Goal: Task Accomplishment & Management: Manage account settings

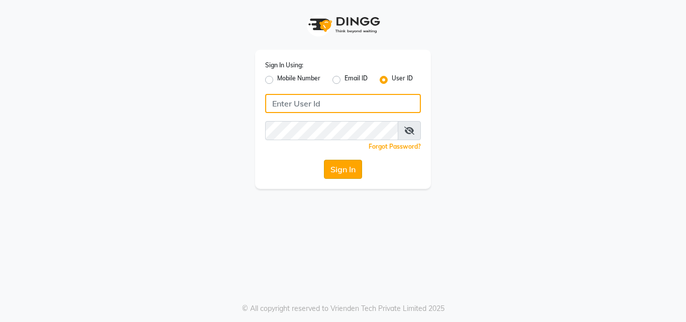
type input "anjali"
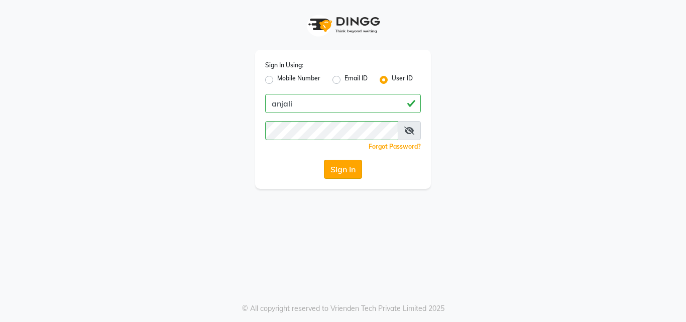
click at [337, 173] on button "Sign In" at bounding box center [343, 169] width 38 height 19
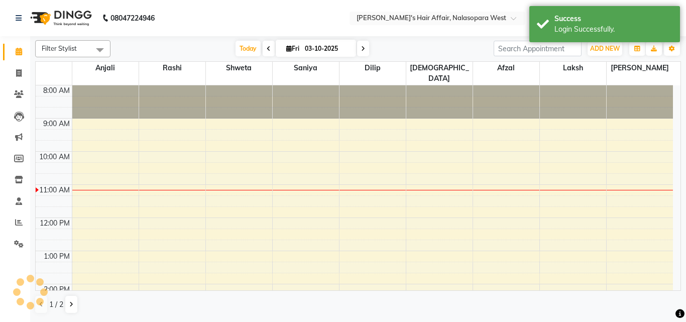
select select "en"
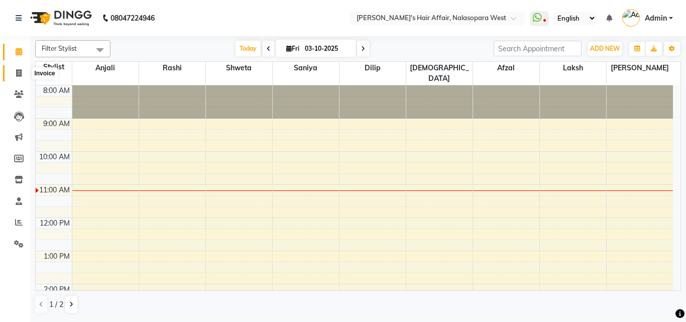
click at [14, 72] on span at bounding box center [19, 74] width 18 height 12
select select "6172"
select select "service"
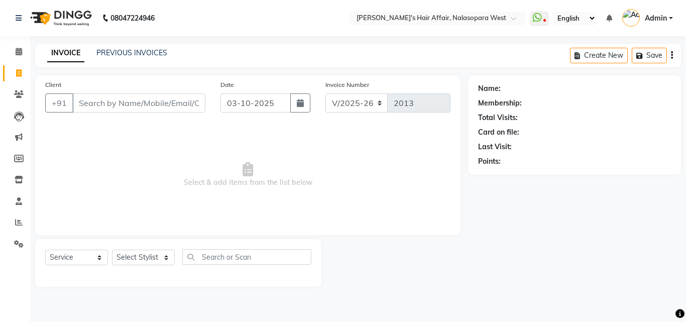
click at [113, 109] on input "Client" at bounding box center [138, 102] width 133 height 19
type input "s"
type input "9708380291"
click at [198, 97] on button "Add Client" at bounding box center [180, 102] width 52 height 19
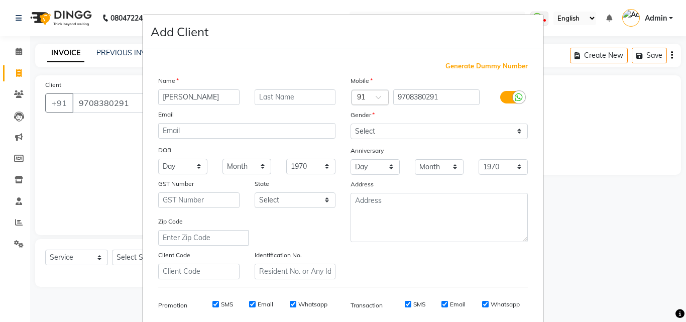
type input "[PERSON_NAME]"
click at [260, 98] on input "text" at bounding box center [294, 97] width 81 height 16
type input "zakaria"
click at [350, 125] on select "Select [DEMOGRAPHIC_DATA] [DEMOGRAPHIC_DATA] Other Prefer Not To Say" at bounding box center [438, 131] width 177 height 16
select select "[DEMOGRAPHIC_DATA]"
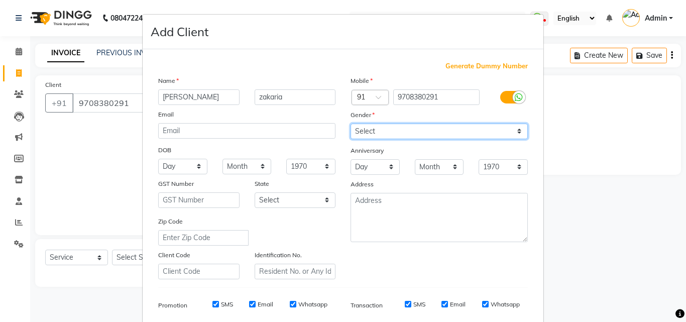
click at [350, 123] on select "Select [DEMOGRAPHIC_DATA] [DEMOGRAPHIC_DATA] Other Prefer Not To Say" at bounding box center [438, 131] width 177 height 16
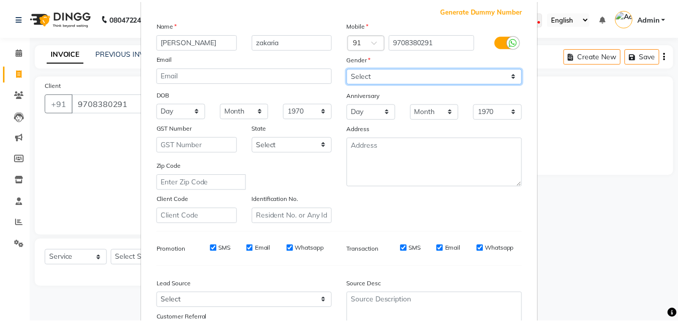
scroll to position [142, 0]
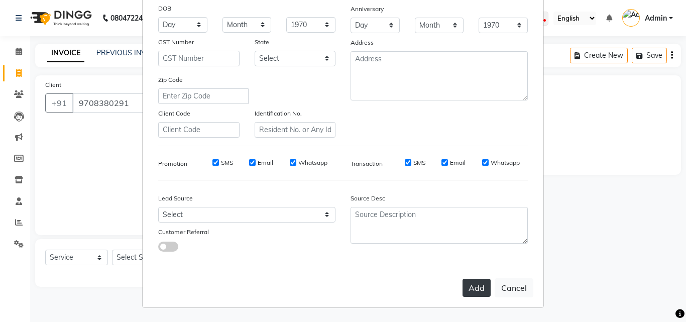
click at [474, 284] on button "Add" at bounding box center [476, 288] width 28 height 18
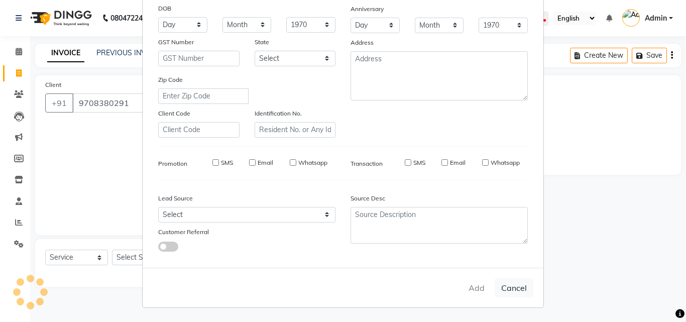
select select
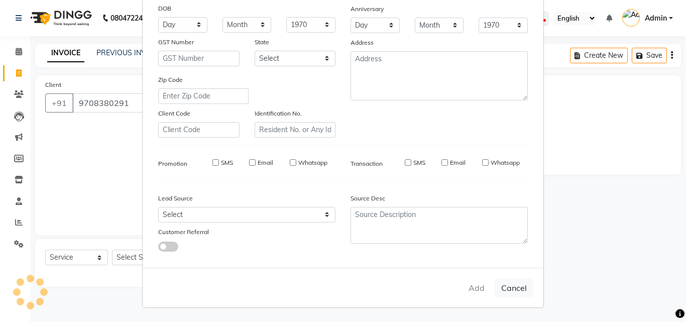
select select
checkbox input "false"
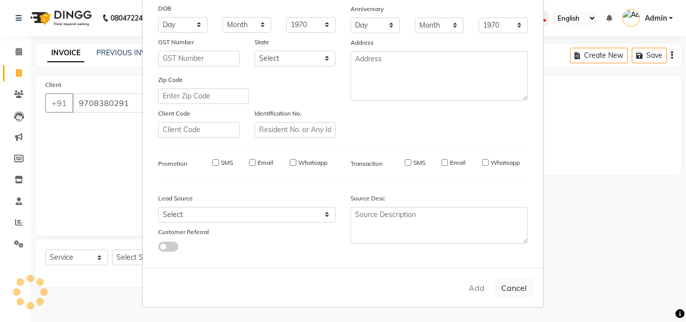
checkbox input "false"
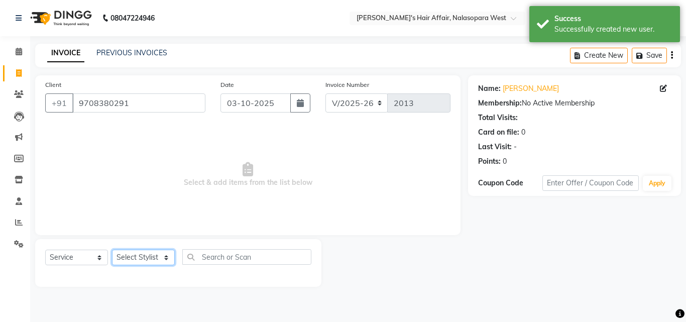
click at [155, 259] on select "Select Stylist [PERSON_NAME] [PERSON_NAME] Hair Affair Laksh [PERSON_NAME] [PER…" at bounding box center [143, 257] width 63 height 16
select select "86313"
click at [112, 249] on select "Select Stylist [PERSON_NAME] [PERSON_NAME] Hair Affair Laksh [PERSON_NAME] [PER…" at bounding box center [143, 257] width 63 height 16
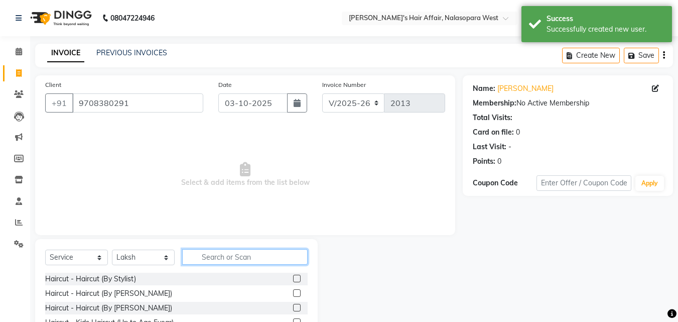
click at [207, 254] on input "text" at bounding box center [244, 257] width 125 height 16
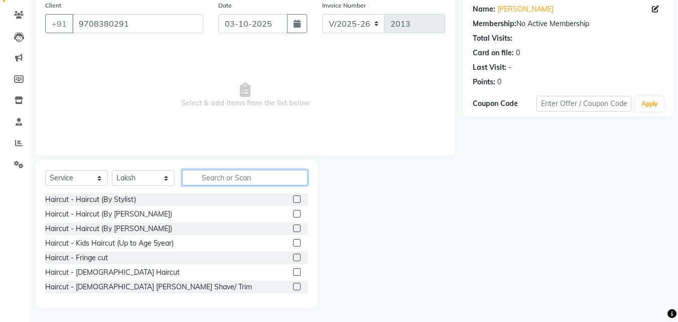
scroll to position [80, 0]
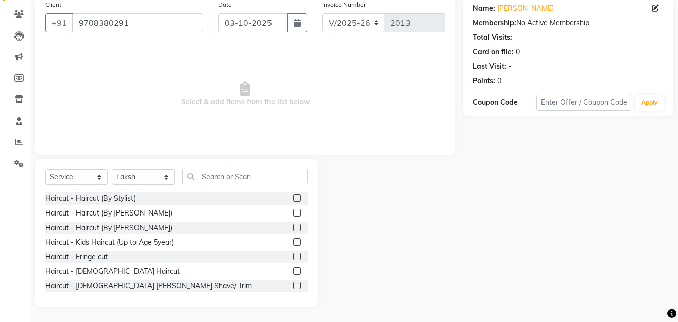
click at [293, 268] on label at bounding box center [297, 271] width 8 height 8
click at [293, 268] on input "checkbox" at bounding box center [296, 271] width 7 height 7
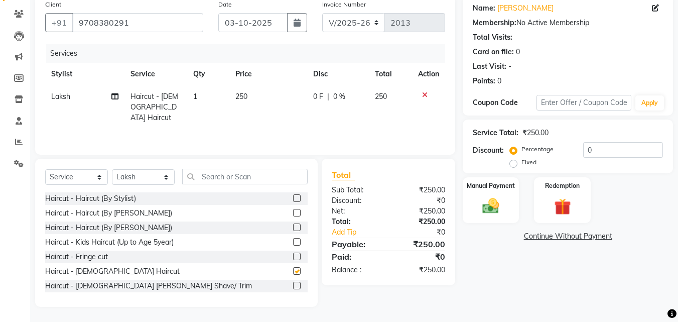
checkbox input "false"
click at [244, 23] on input "03-10-2025" at bounding box center [252, 22] width 69 height 19
select select "10"
select select "2025"
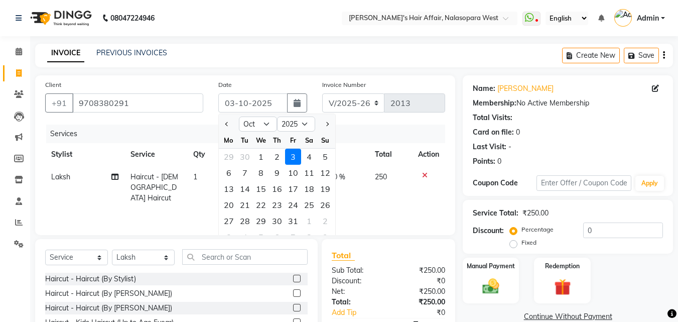
scroll to position [50, 0]
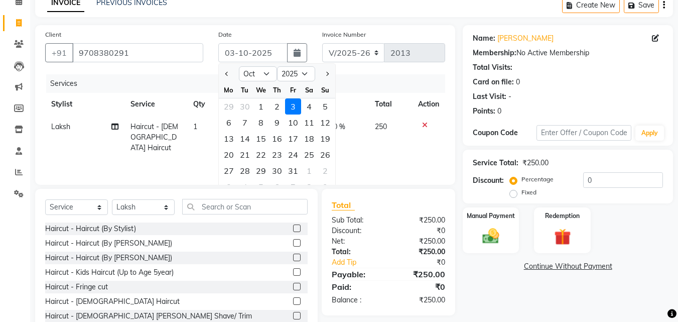
click at [264, 21] on main "INVOICE PREVIOUS INVOICES Create New Save Client [PHONE_NUMBER] Date [DATE] Jan…" at bounding box center [354, 172] width 648 height 358
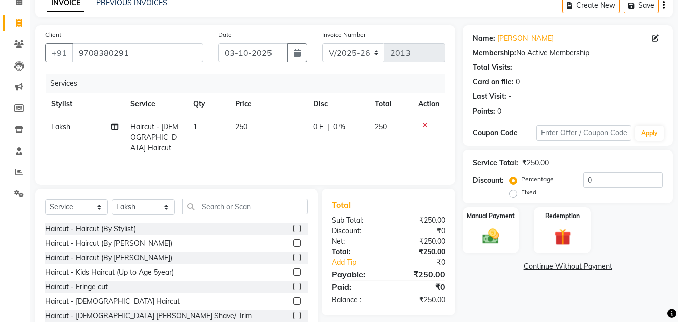
click at [427, 126] on div at bounding box center [428, 124] width 21 height 7
click at [425, 121] on icon at bounding box center [425, 124] width 6 height 7
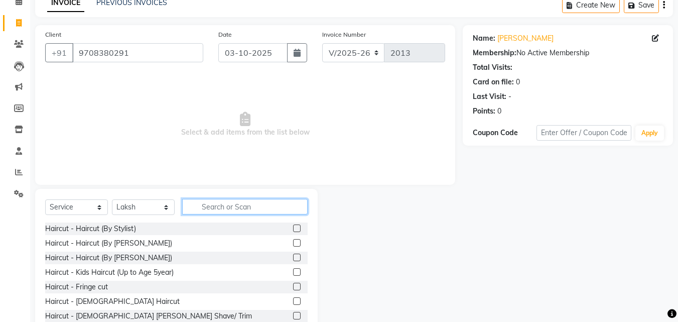
click at [233, 203] on input "text" at bounding box center [244, 207] width 125 height 16
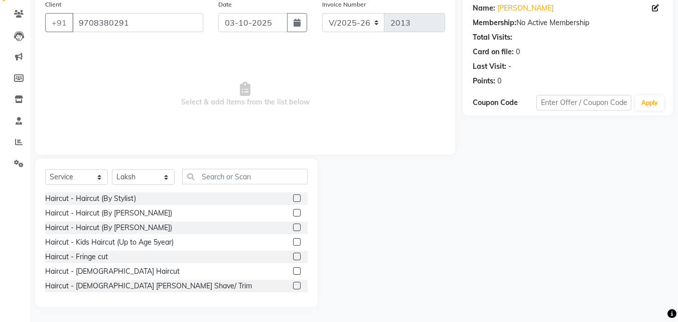
click at [293, 270] on label at bounding box center [297, 271] width 8 height 8
click at [293, 270] on input "checkbox" at bounding box center [296, 271] width 7 height 7
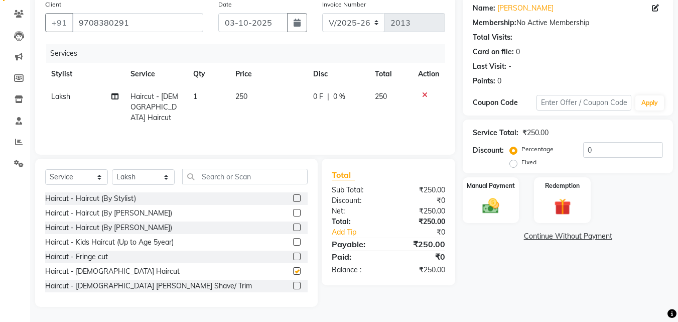
checkbox input "false"
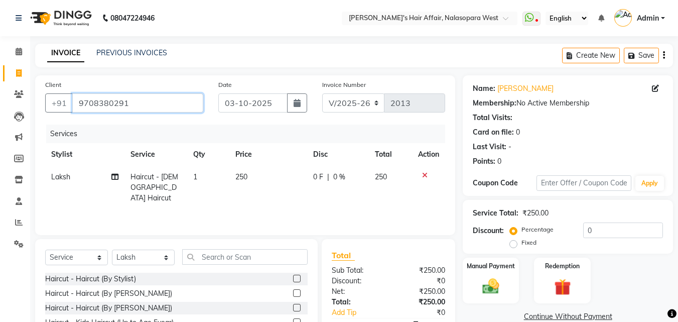
click at [157, 103] on input "9708380291" at bounding box center [137, 102] width 131 height 19
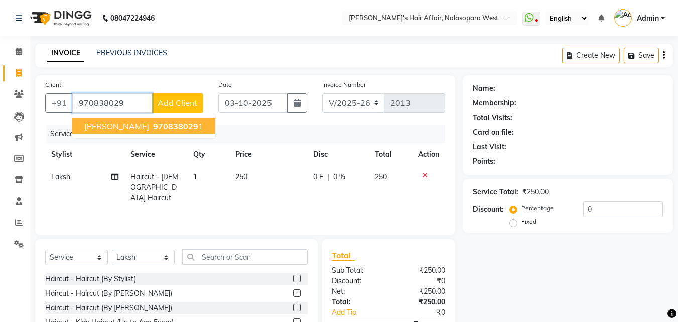
type input "9708380291"
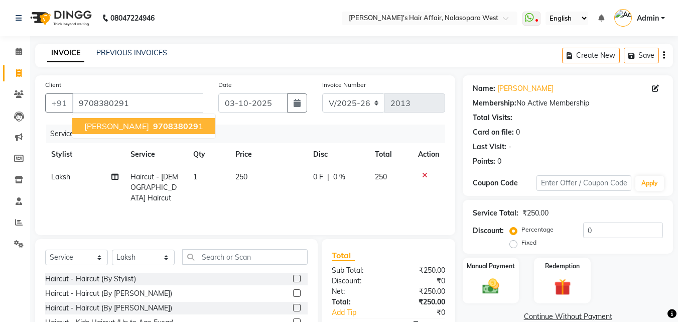
drag, startPoint x: 169, startPoint y: 115, endPoint x: 170, endPoint y: 128, distance: 13.1
click at [170, 118] on ngb-typeahead-window "[PERSON_NAME] 970838029 1" at bounding box center [144, 125] width 144 height 25
click at [170, 128] on span "970838029" at bounding box center [175, 126] width 45 height 10
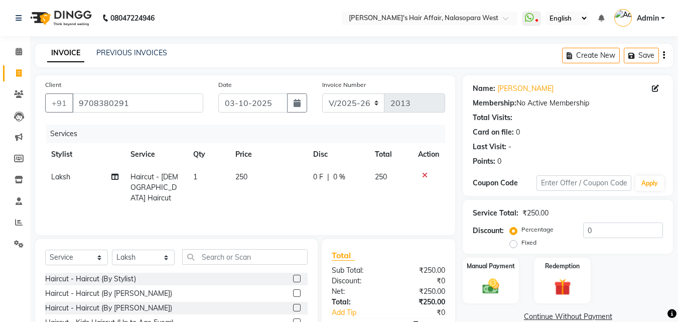
scroll to position [50, 0]
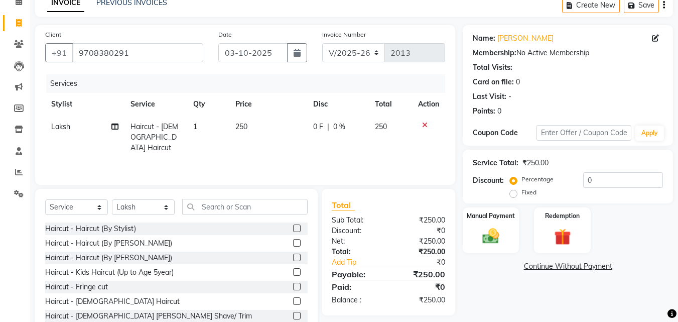
click at [171, 122] on span "Haircut - [DEMOGRAPHIC_DATA] Haircut" at bounding box center [155, 137] width 48 height 30
select select "86313"
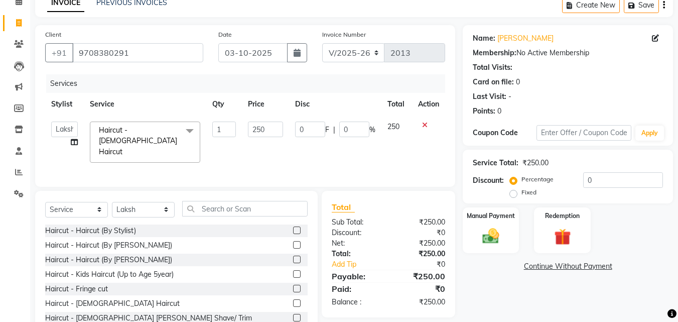
click at [186, 131] on span at bounding box center [190, 130] width 20 height 19
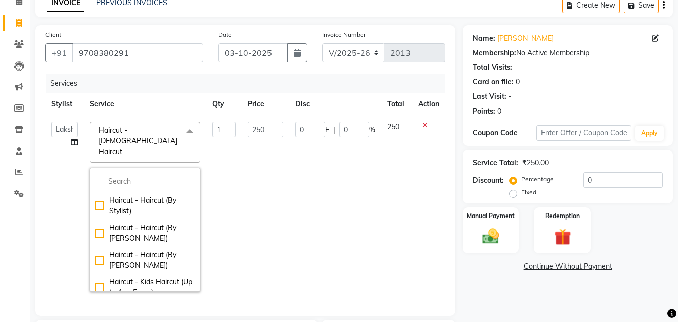
click at [180, 124] on span at bounding box center [190, 130] width 20 height 19
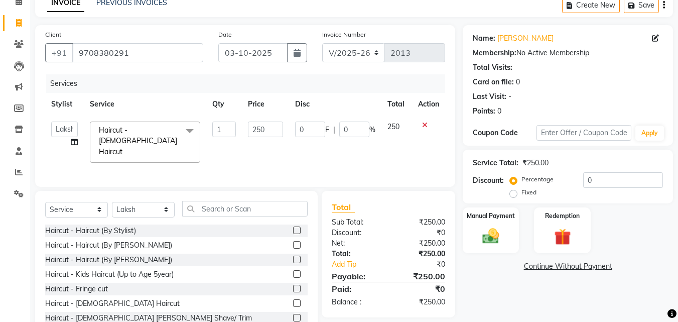
click at [176, 124] on span "Haircut - [DEMOGRAPHIC_DATA] Haircut x" at bounding box center [145, 141] width 110 height 41
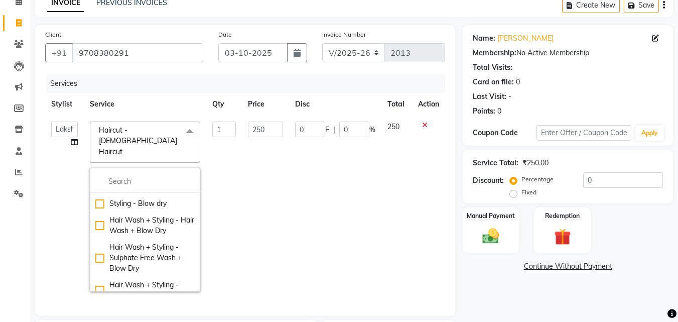
scroll to position [351, 0]
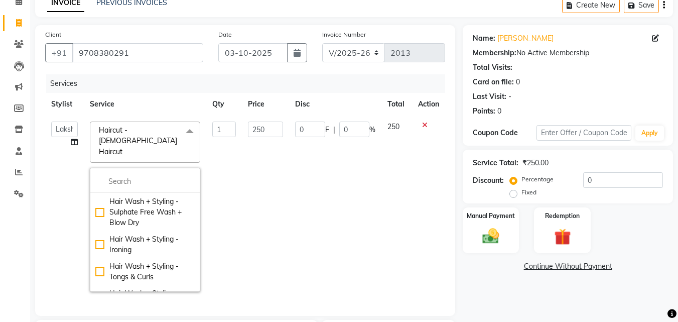
click at [184, 127] on span at bounding box center [190, 130] width 20 height 19
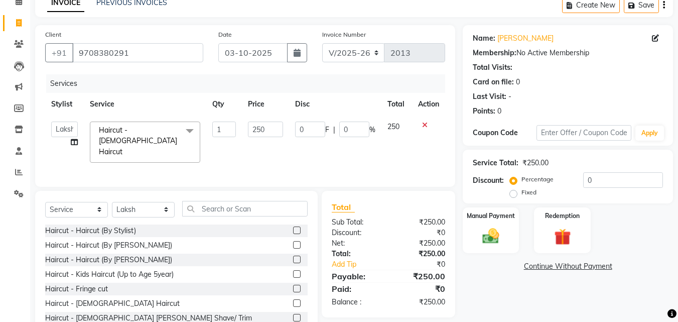
click at [293, 273] on label at bounding box center [297, 274] width 8 height 8
click at [293, 273] on input "checkbox" at bounding box center [296, 274] width 7 height 7
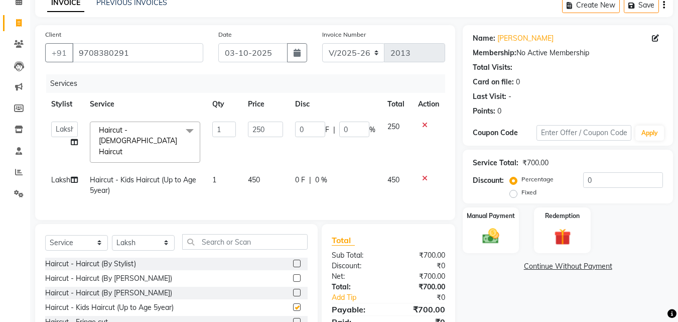
checkbox input "false"
click at [424, 175] on icon at bounding box center [425, 178] width 6 height 7
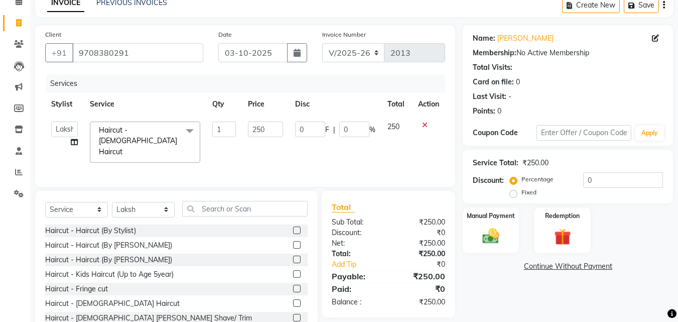
click at [423, 125] on icon at bounding box center [425, 124] width 6 height 7
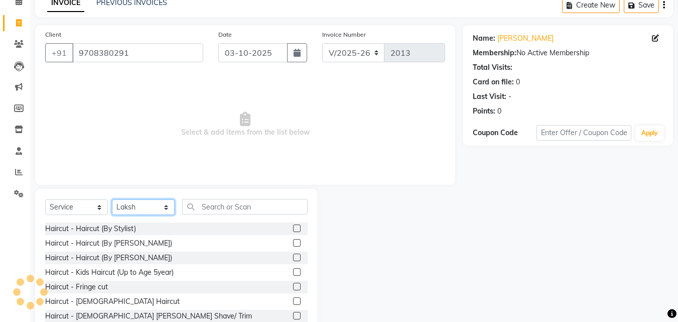
click at [166, 205] on select "Select Stylist [PERSON_NAME] [PERSON_NAME] Hair Affair Laksh [PERSON_NAME] [PER…" at bounding box center [143, 207] width 63 height 16
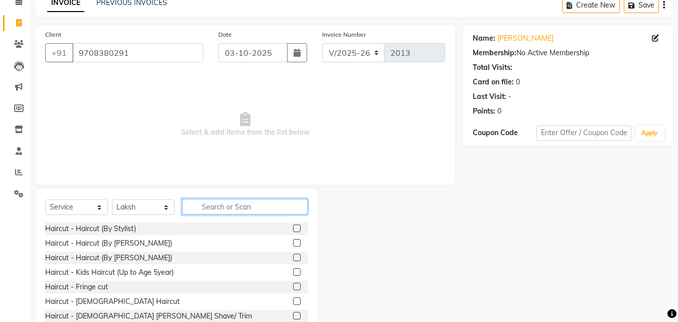
click at [215, 202] on input "text" at bounding box center [244, 207] width 125 height 16
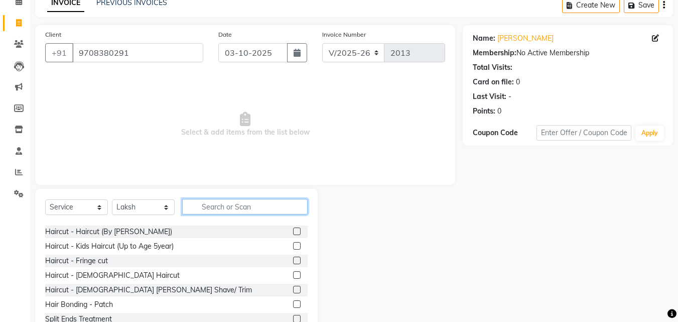
scroll to position [50, 0]
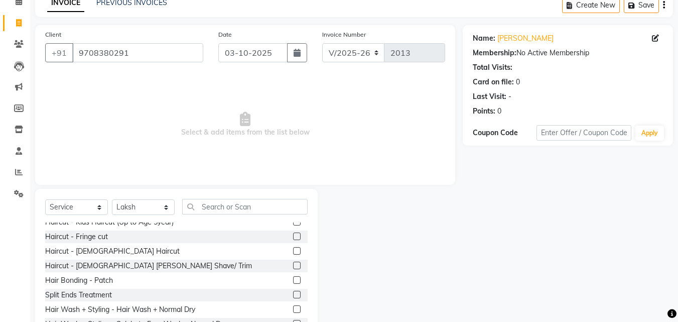
click at [293, 252] on label at bounding box center [297, 251] width 8 height 8
click at [293, 252] on input "checkbox" at bounding box center [296, 251] width 7 height 7
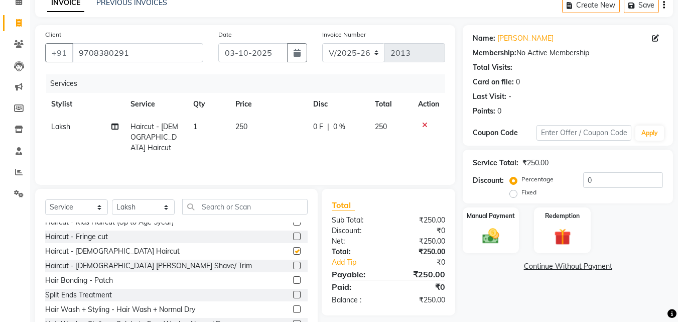
checkbox input "false"
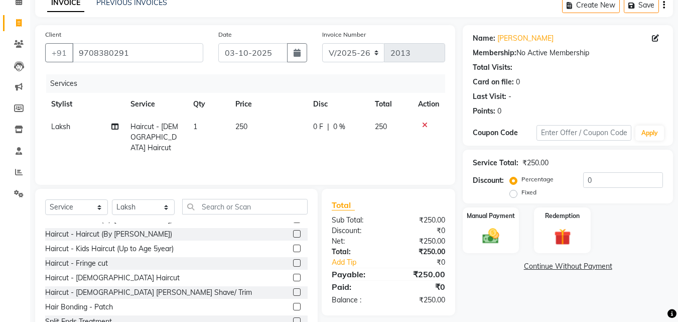
scroll to position [0, 0]
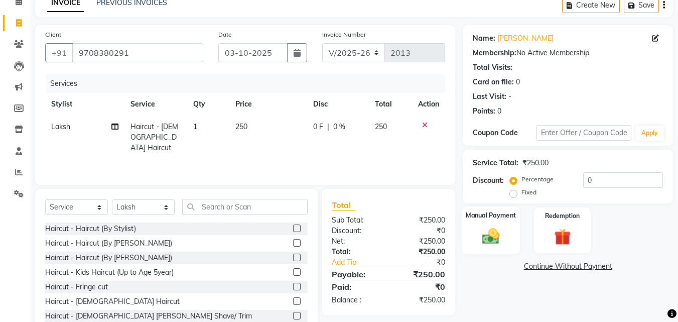
click at [499, 222] on div "Manual Payment" at bounding box center [491, 230] width 59 height 48
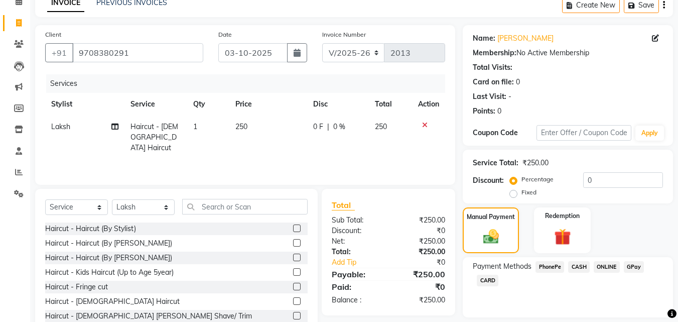
click at [635, 269] on span "GPay" at bounding box center [634, 267] width 21 height 12
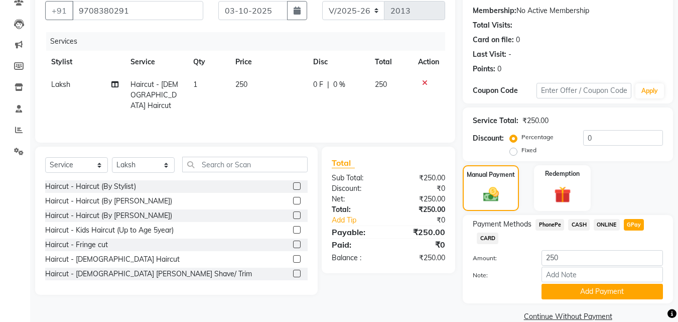
scroll to position [109, 0]
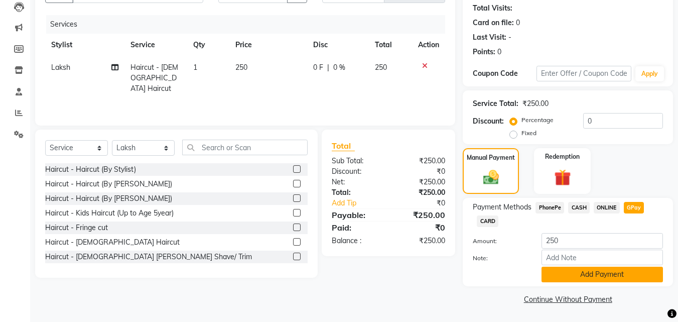
click at [635, 269] on button "Add Payment" at bounding box center [602, 275] width 121 height 16
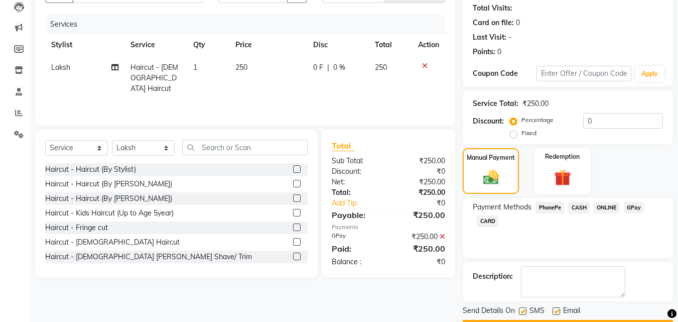
scroll to position [138, 0]
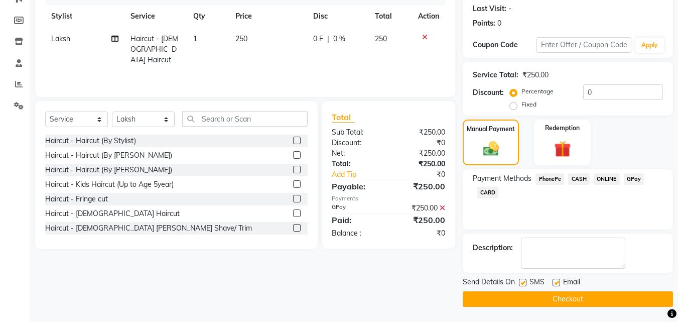
click at [628, 300] on button "Checkout" at bounding box center [568, 299] width 210 height 16
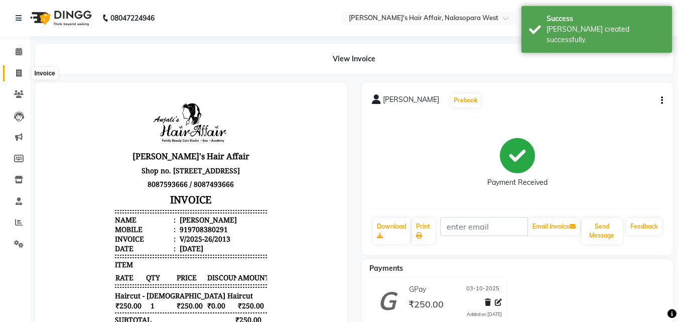
click at [22, 72] on icon at bounding box center [19, 73] width 6 height 8
select select "service"
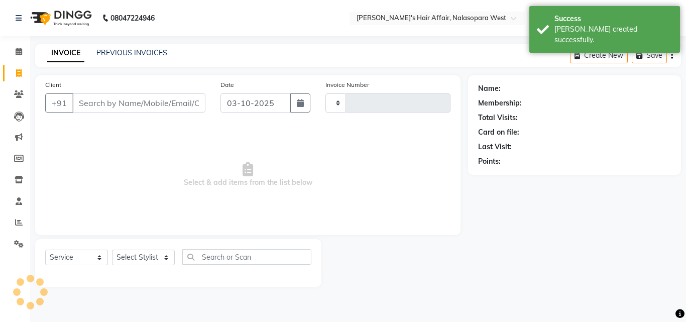
type input "2014"
select select "6172"
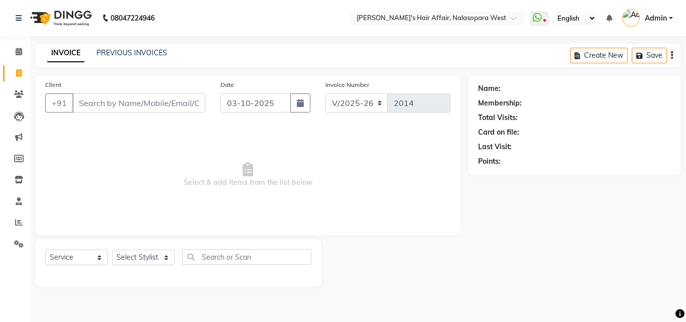
click at [184, 101] on input "Client" at bounding box center [138, 102] width 133 height 19
click at [84, 103] on input "Client" at bounding box center [138, 102] width 133 height 19
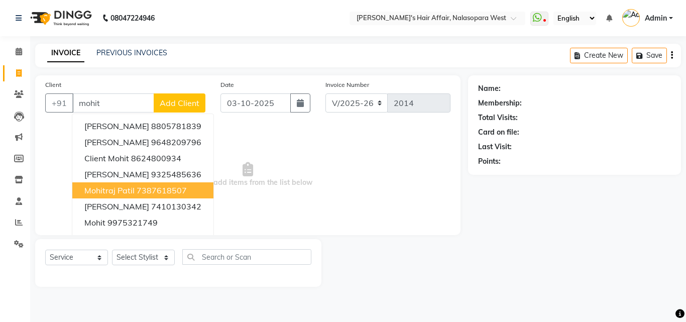
click at [126, 187] on span "Mohitraj Patil" at bounding box center [109, 190] width 50 height 10
type input "7387618507"
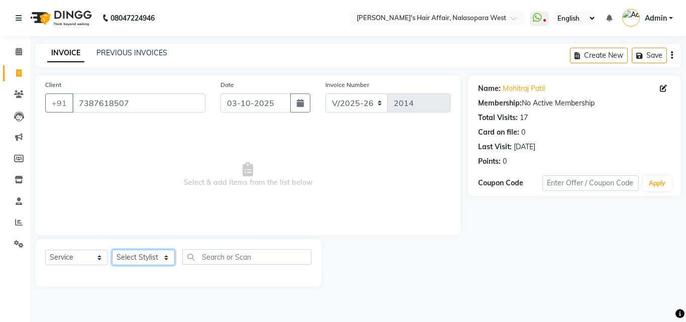
click at [170, 257] on select "Select Stylist [PERSON_NAME] [PERSON_NAME] Hair Affair Laksh [PERSON_NAME] [PER…" at bounding box center [143, 257] width 63 height 16
select select "45513"
click at [112, 249] on select "Select Stylist [PERSON_NAME] [PERSON_NAME] Hair Affair Laksh [PERSON_NAME] [PER…" at bounding box center [143, 257] width 63 height 16
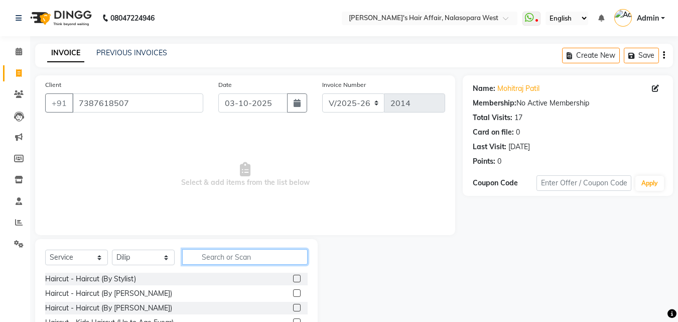
click at [205, 255] on input "text" at bounding box center [244, 257] width 125 height 16
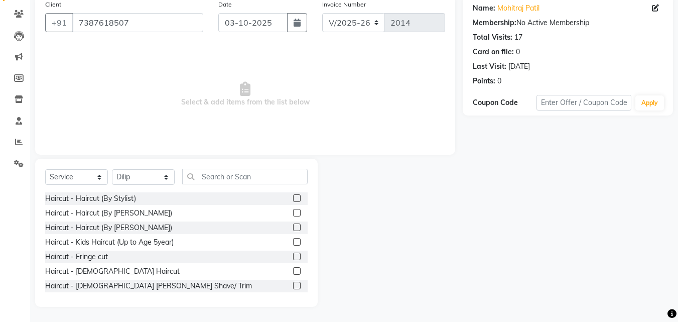
click at [293, 269] on label at bounding box center [297, 271] width 8 height 8
click at [293, 269] on input "checkbox" at bounding box center [296, 271] width 7 height 7
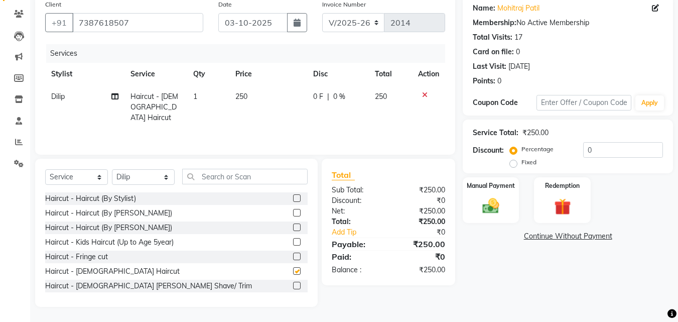
checkbox input "false"
click at [502, 209] on img at bounding box center [491, 206] width 28 height 20
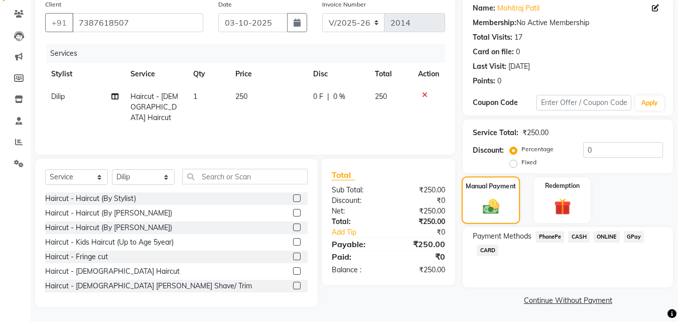
scroll to position [81, 0]
click at [633, 236] on span "GPay" at bounding box center [634, 236] width 21 height 12
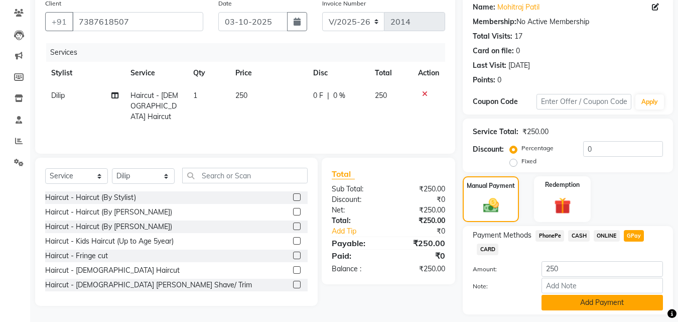
click at [640, 297] on button "Add Payment" at bounding box center [602, 303] width 121 height 16
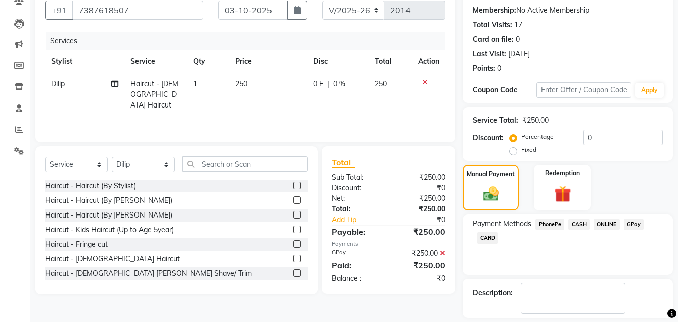
scroll to position [138, 0]
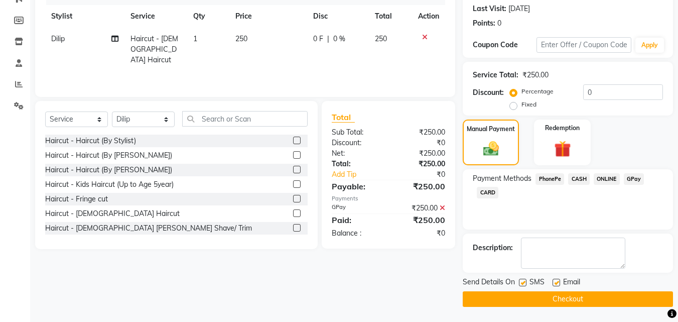
click at [601, 303] on button "Checkout" at bounding box center [568, 299] width 210 height 16
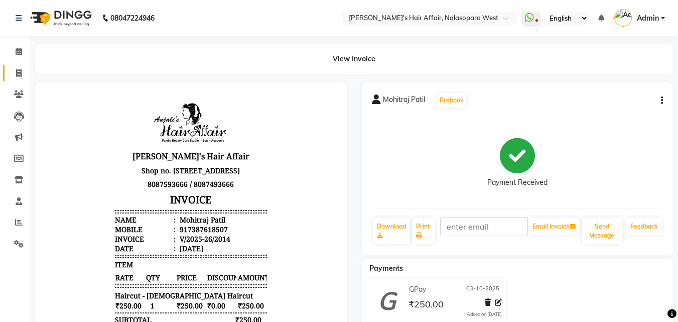
click at [19, 66] on link "Invoice" at bounding box center [15, 73] width 24 height 17
select select "6172"
select select "service"
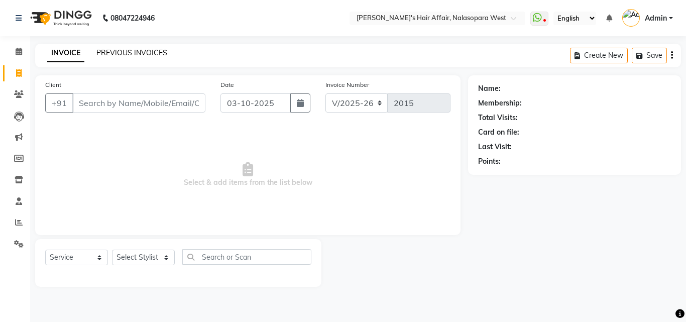
click at [122, 48] on link "PREVIOUS INVOICES" at bounding box center [131, 52] width 71 height 9
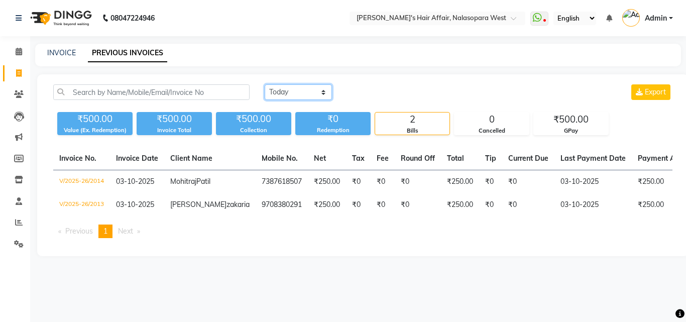
click at [281, 90] on select "[DATE] [DATE] Custom Range" at bounding box center [298, 92] width 67 height 16
select select "[DATE]"
click at [265, 84] on select "[DATE] [DATE] Custom Range" at bounding box center [298, 92] width 67 height 16
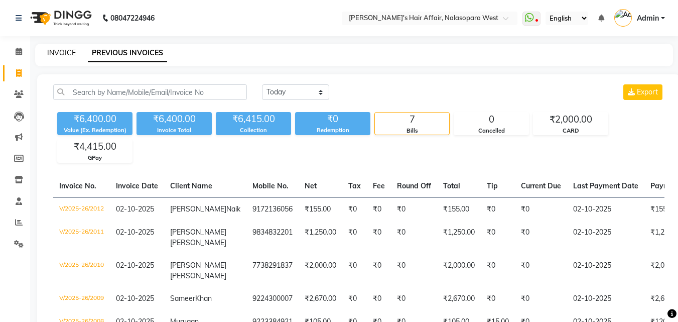
click at [57, 53] on link "INVOICE" at bounding box center [61, 52] width 29 height 9
select select "6172"
select select "service"
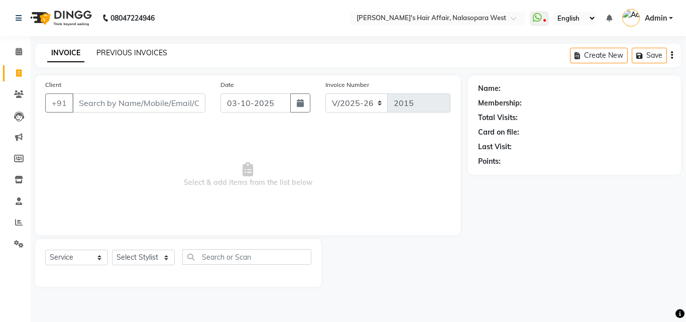
click at [117, 53] on link "PREVIOUS INVOICES" at bounding box center [131, 52] width 71 height 9
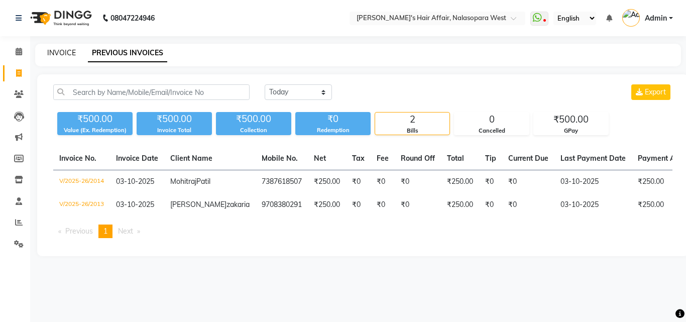
click at [68, 51] on link "INVOICE" at bounding box center [61, 52] width 29 height 9
select select "service"
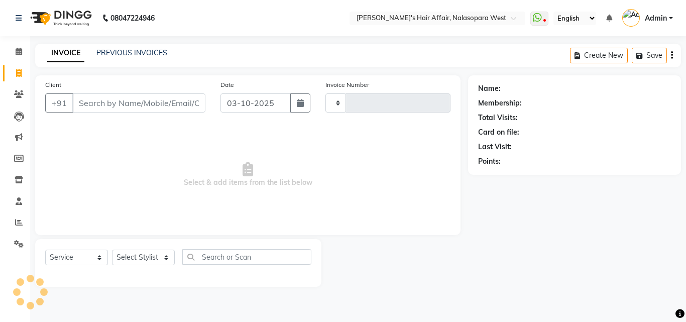
type input "2015"
select select "6172"
click at [144, 52] on link "PREVIOUS INVOICES" at bounding box center [131, 52] width 71 height 9
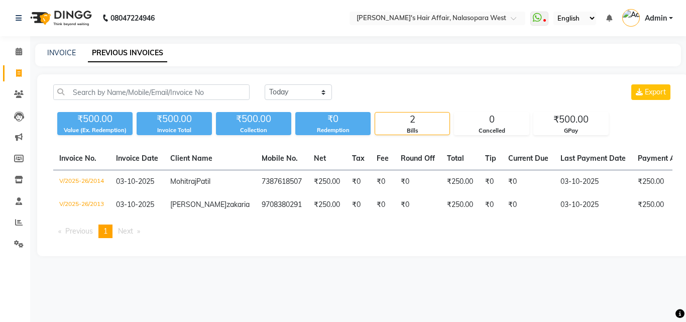
click at [356, 84] on div "[DATE] [DATE] Custom Range Export ₹500.00 Value (Ex. Redemption) ₹500.00 Invoic…" at bounding box center [362, 165] width 651 height 182
drag, startPoint x: 449, startPoint y: 69, endPoint x: 457, endPoint y: 66, distance: 9.0
drag, startPoint x: 457, startPoint y: 66, endPoint x: 562, endPoint y: 25, distance: 112.2
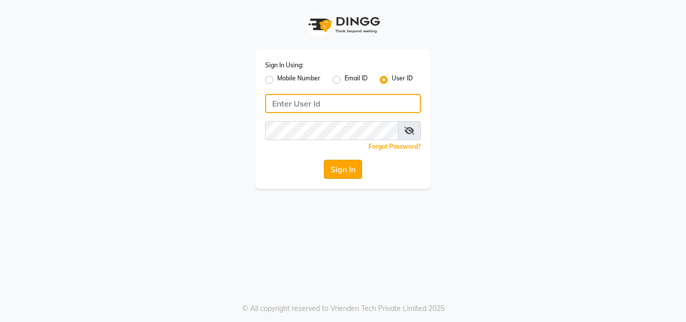
type input "anjali"
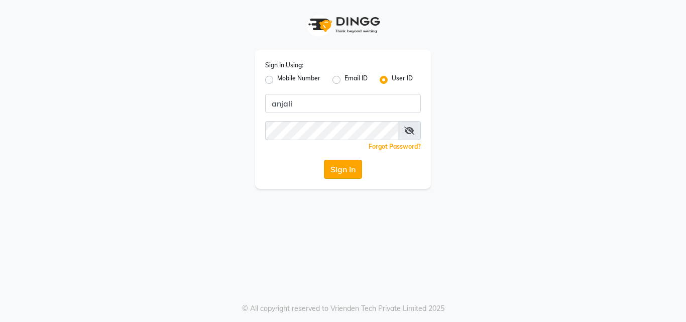
click at [348, 172] on button "Sign In" at bounding box center [343, 169] width 38 height 19
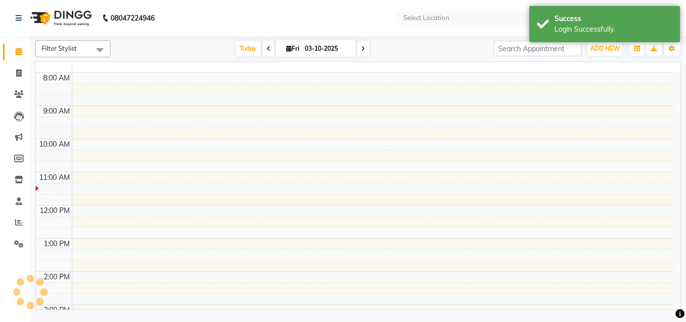
select select "en"
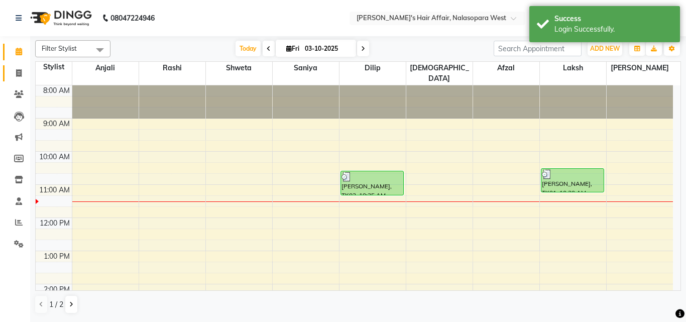
click at [11, 73] on span at bounding box center [19, 74] width 18 height 12
select select "service"
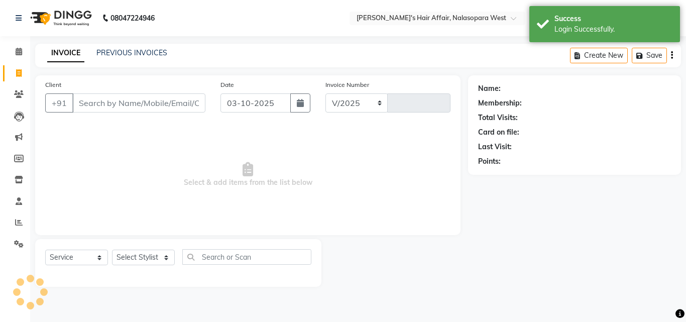
select select "6172"
type input "2015"
click at [141, 59] on div "INVOICE PREVIOUS INVOICES Create New Save" at bounding box center [358, 56] width 646 height 24
click at [152, 50] on link "PREVIOUS INVOICES" at bounding box center [131, 52] width 71 height 9
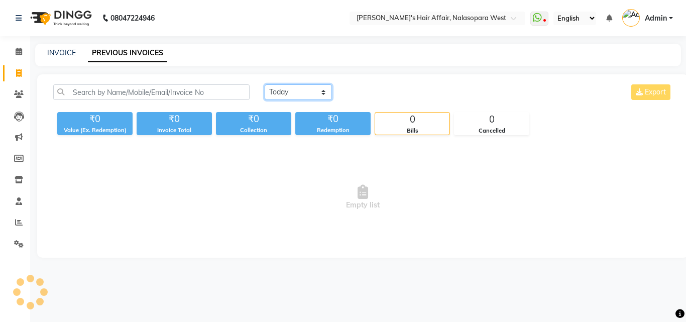
click at [288, 94] on select "[DATE] [DATE] Custom Range" at bounding box center [298, 92] width 67 height 16
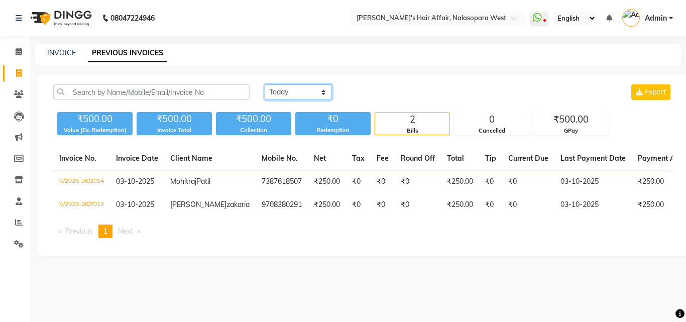
select select "[DATE]"
click at [265, 84] on select "[DATE] [DATE] Custom Range" at bounding box center [298, 92] width 67 height 16
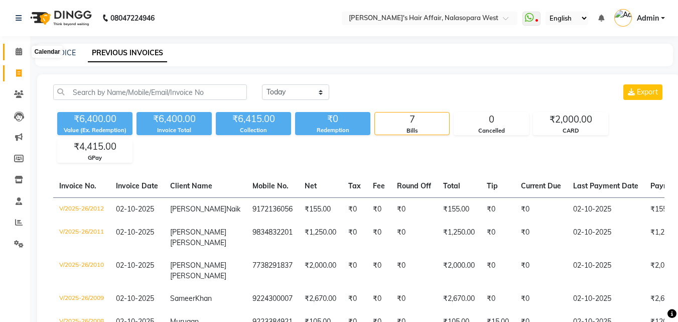
click at [18, 57] on span at bounding box center [19, 52] width 18 height 12
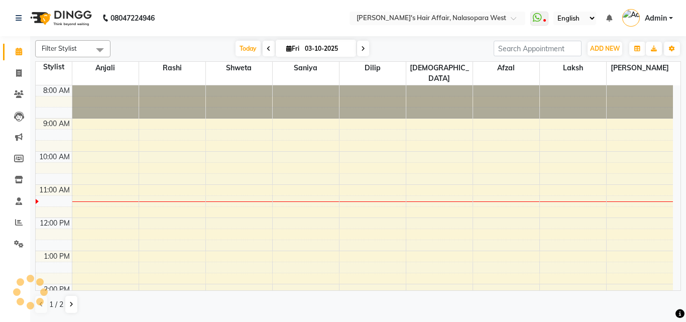
click at [264, 54] on span at bounding box center [269, 49] width 12 height 16
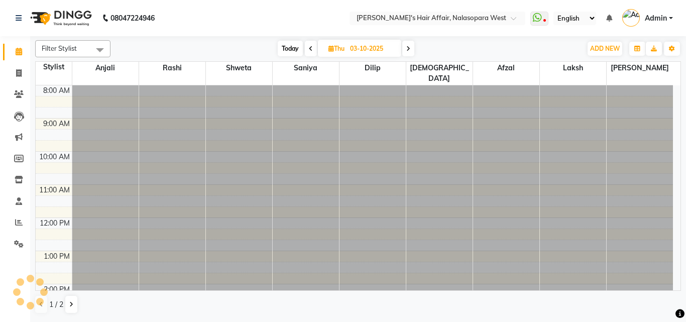
type input "02-10-2025"
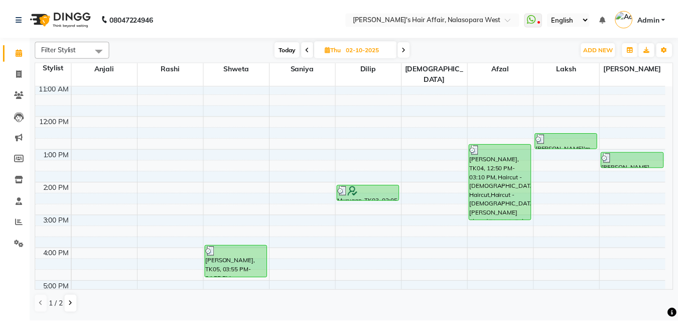
scroll to position [151, 0]
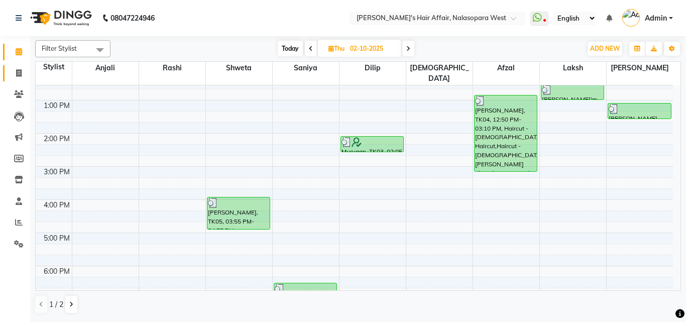
click at [27, 79] on li "Invoice" at bounding box center [15, 74] width 30 height 22
click at [15, 69] on span at bounding box center [19, 74] width 18 height 12
select select "6172"
select select "service"
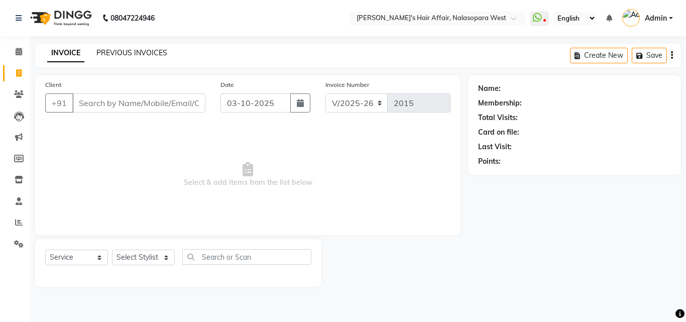
click at [151, 53] on link "PREVIOUS INVOICES" at bounding box center [131, 52] width 71 height 9
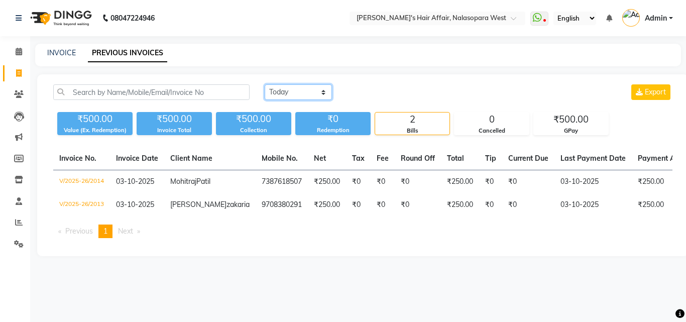
click at [311, 91] on select "[DATE] [DATE] Custom Range" at bounding box center [298, 92] width 67 height 16
select select "[DATE]"
click at [265, 84] on select "[DATE] [DATE] Custom Range" at bounding box center [298, 92] width 67 height 16
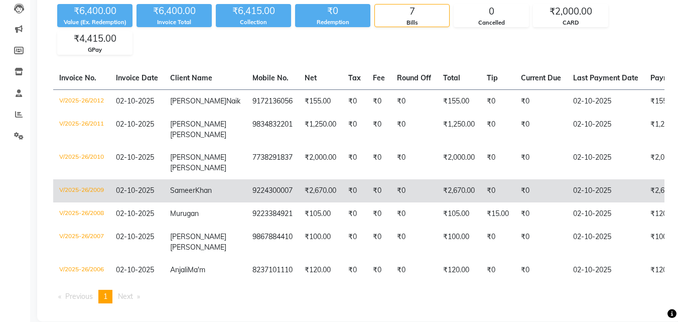
scroll to position [130, 0]
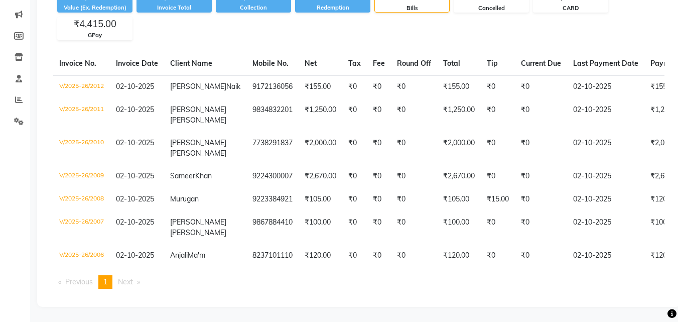
click at [0, 89] on li "Reports" at bounding box center [15, 100] width 30 height 22
click at [18, 96] on icon at bounding box center [19, 100] width 8 height 8
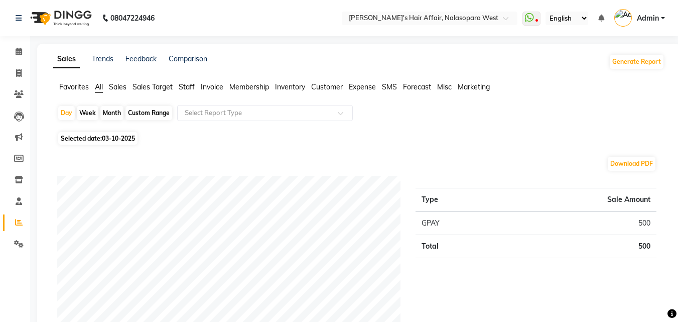
click at [133, 135] on span "03-10-2025" at bounding box center [118, 139] width 33 height 8
select select "10"
select select "2025"
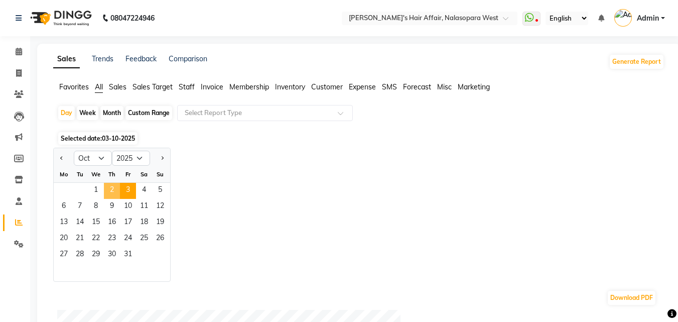
click at [111, 184] on span "2" at bounding box center [112, 191] width 16 height 16
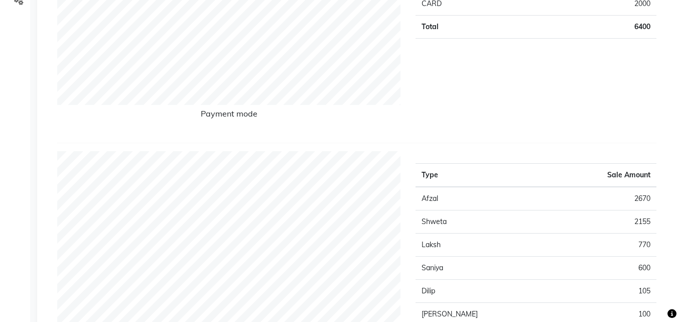
scroll to position [301, 0]
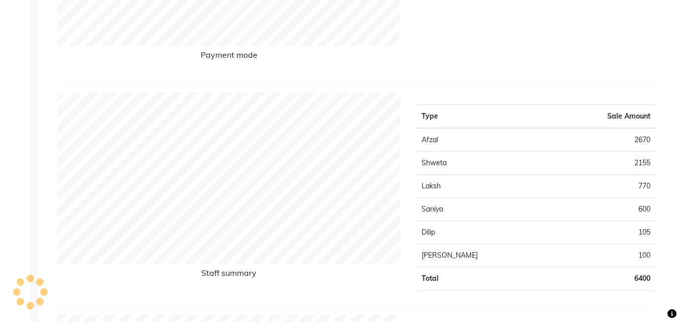
drag, startPoint x: 355, startPoint y: 117, endPoint x: 616, endPoint y: 67, distance: 266.4
drag, startPoint x: 616, startPoint y: 67, endPoint x: 672, endPoint y: 44, distance: 60.3
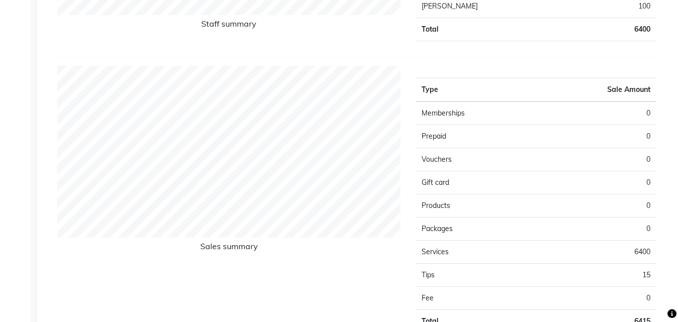
scroll to position [582, 0]
